Goal: Navigation & Orientation: Find specific page/section

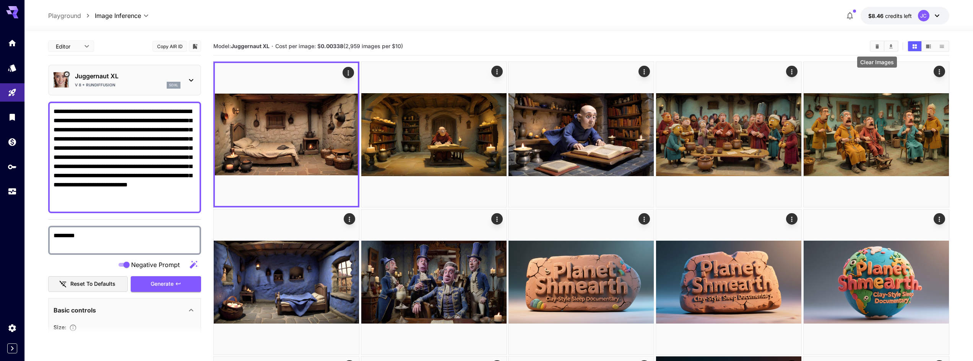
click at [875, 47] on icon "Clear Images" at bounding box center [877, 47] width 6 height 6
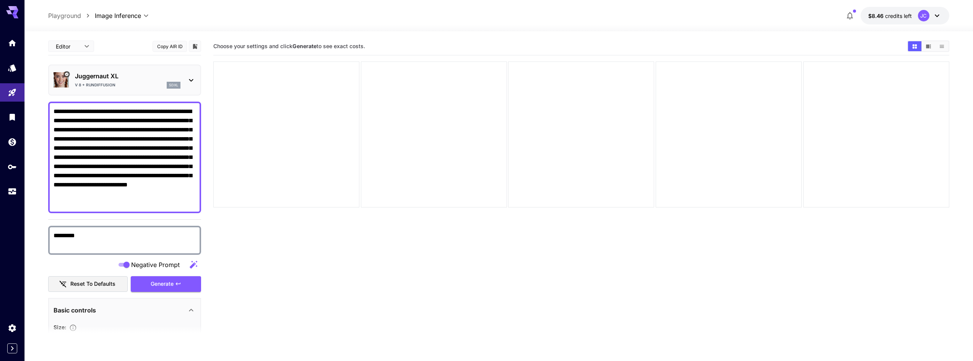
click at [936, 17] on icon at bounding box center [936, 16] width 5 height 3
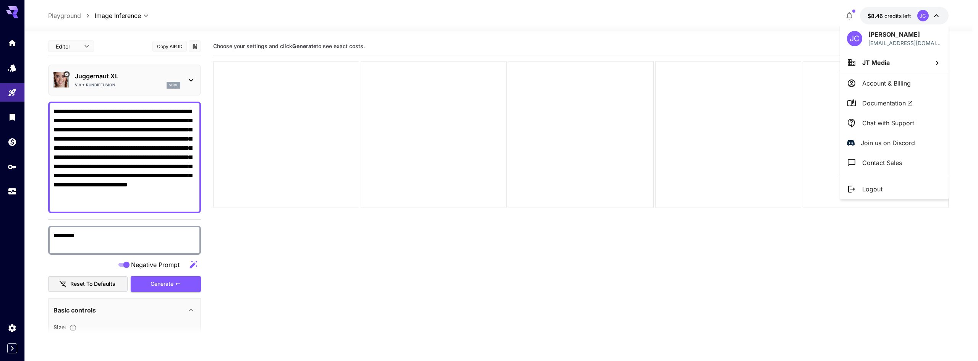
click at [751, 107] on div at bounding box center [489, 180] width 978 height 361
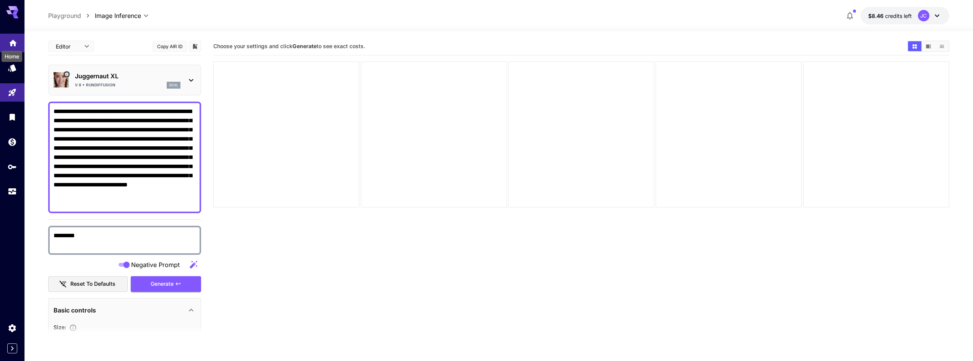
click at [10, 44] on icon "Home" at bounding box center [12, 40] width 9 height 9
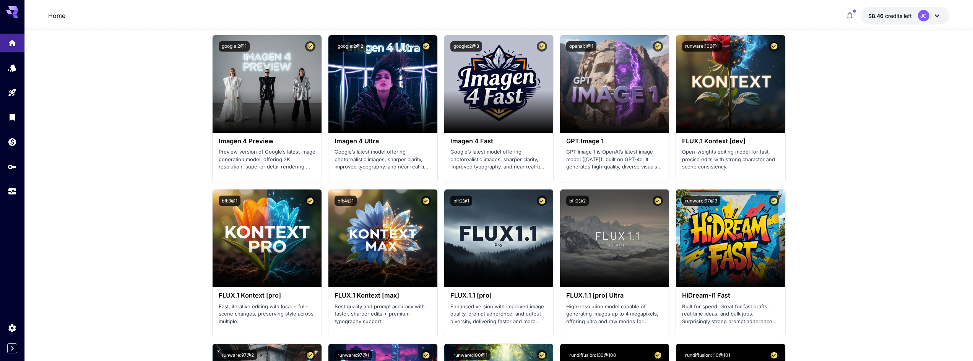
scroll to position [1261, 0]
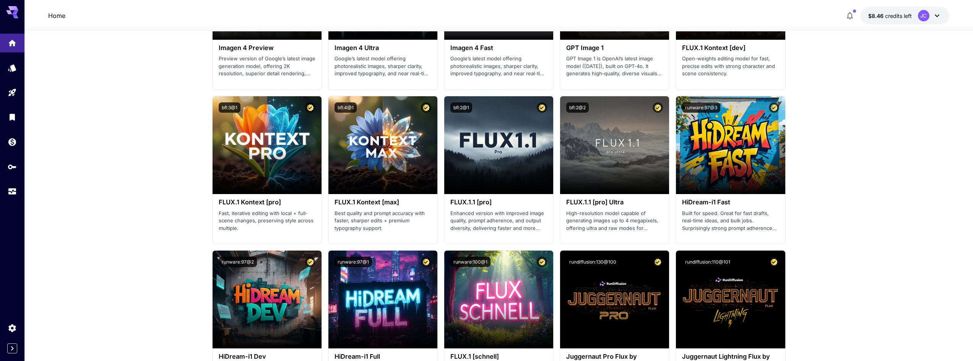
click at [937, 16] on icon at bounding box center [936, 16] width 5 height 3
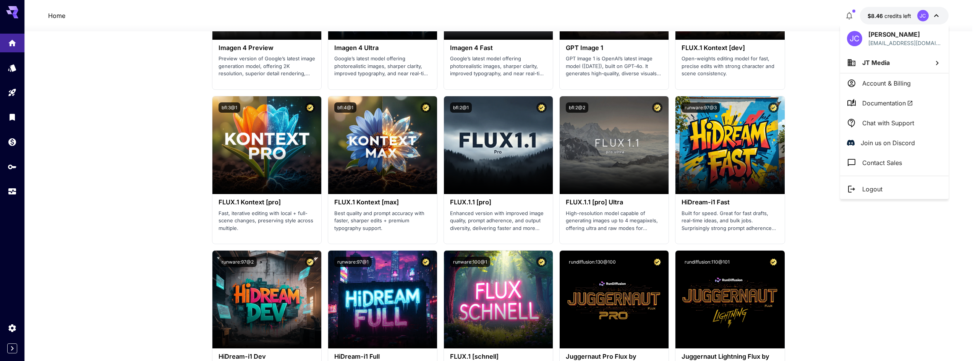
click at [806, 81] on div at bounding box center [489, 180] width 978 height 361
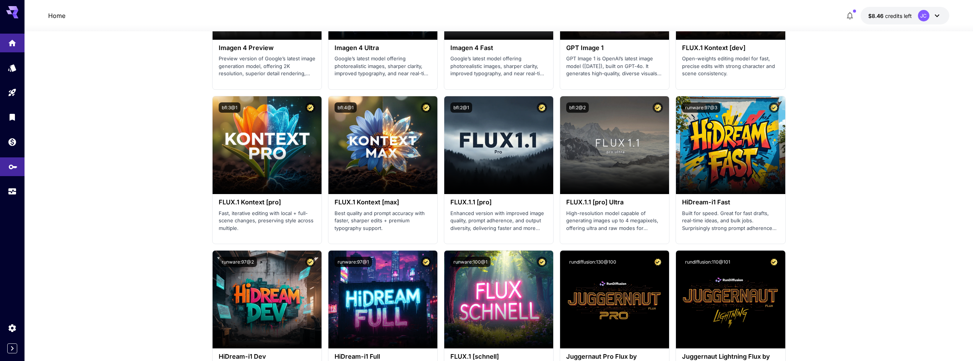
click at [16, 173] on link at bounding box center [12, 166] width 24 height 19
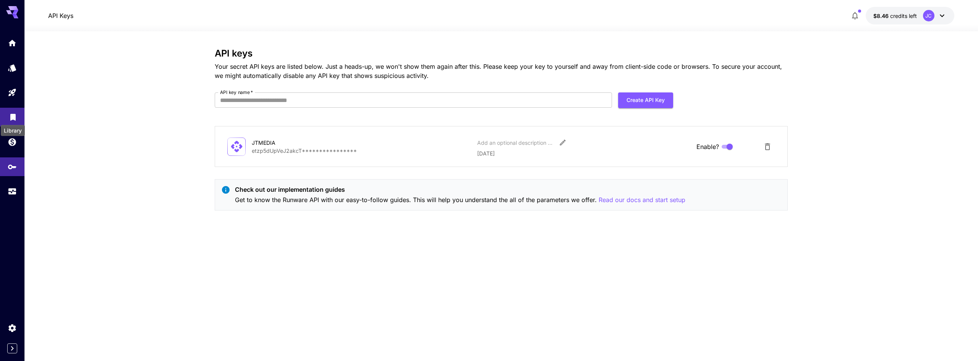
click at [11, 113] on icon "Library" at bounding box center [12, 115] width 5 height 7
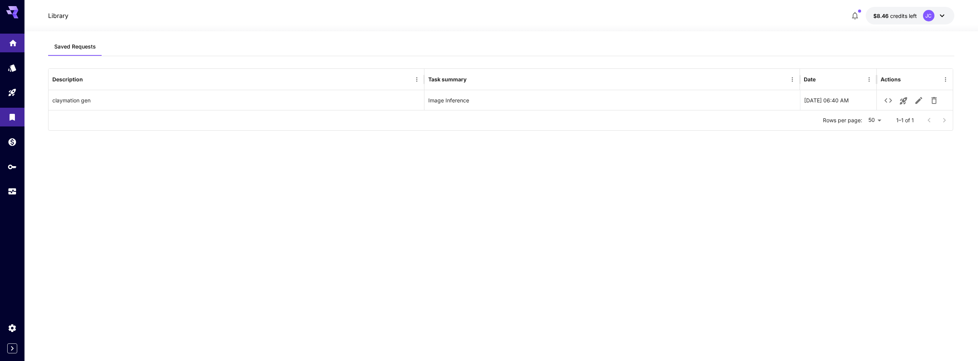
click at [8, 45] on link at bounding box center [12, 43] width 24 height 19
